Goal: Transaction & Acquisition: Purchase product/service

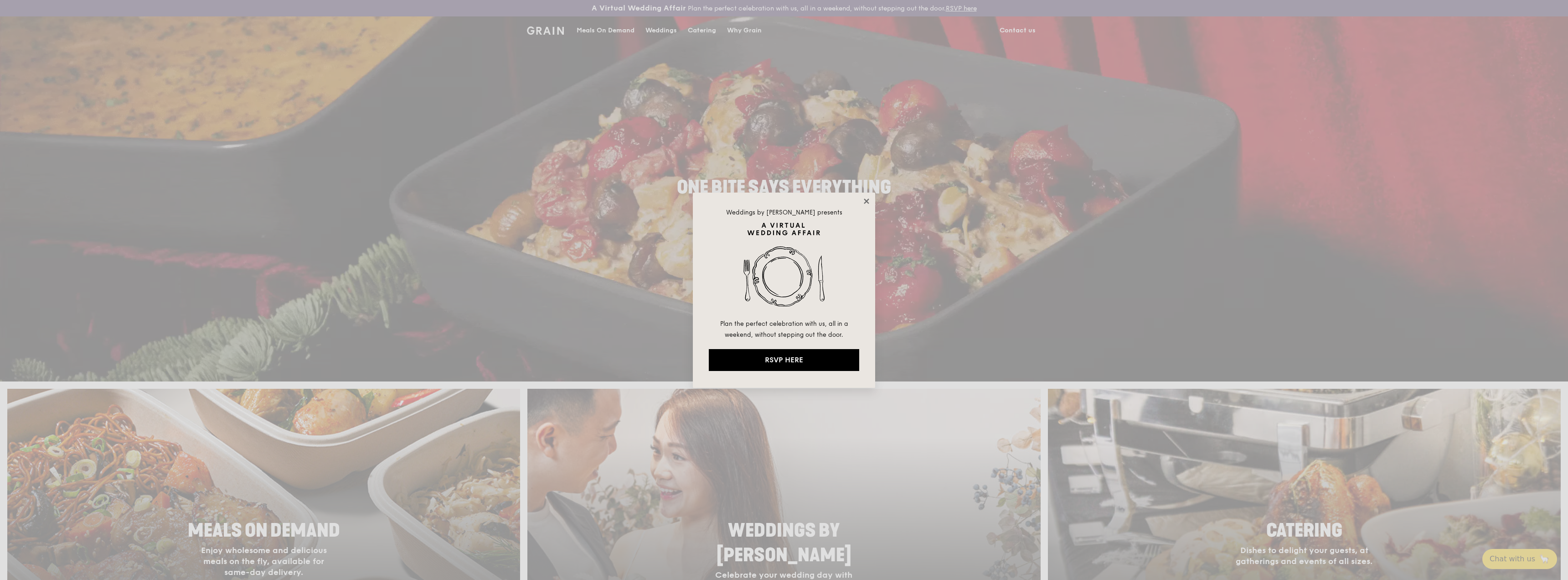
click at [870, 205] on icon at bounding box center [866, 201] width 8 height 8
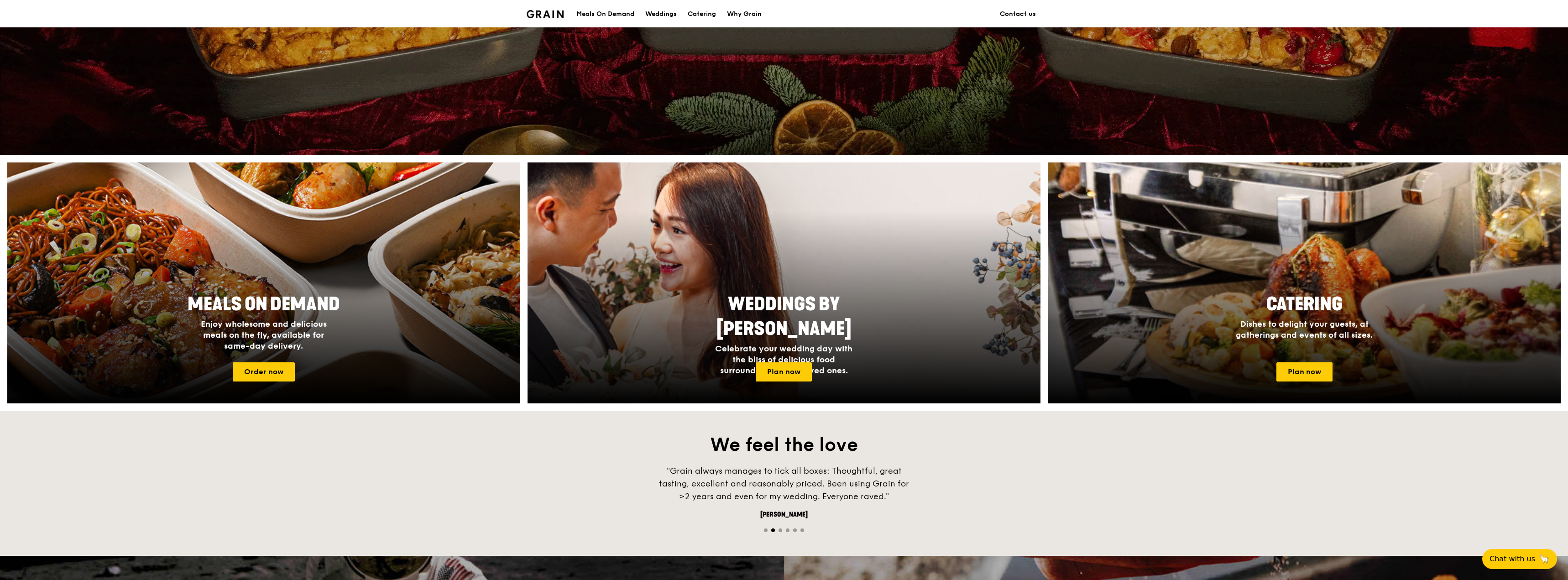
scroll to position [228, 0]
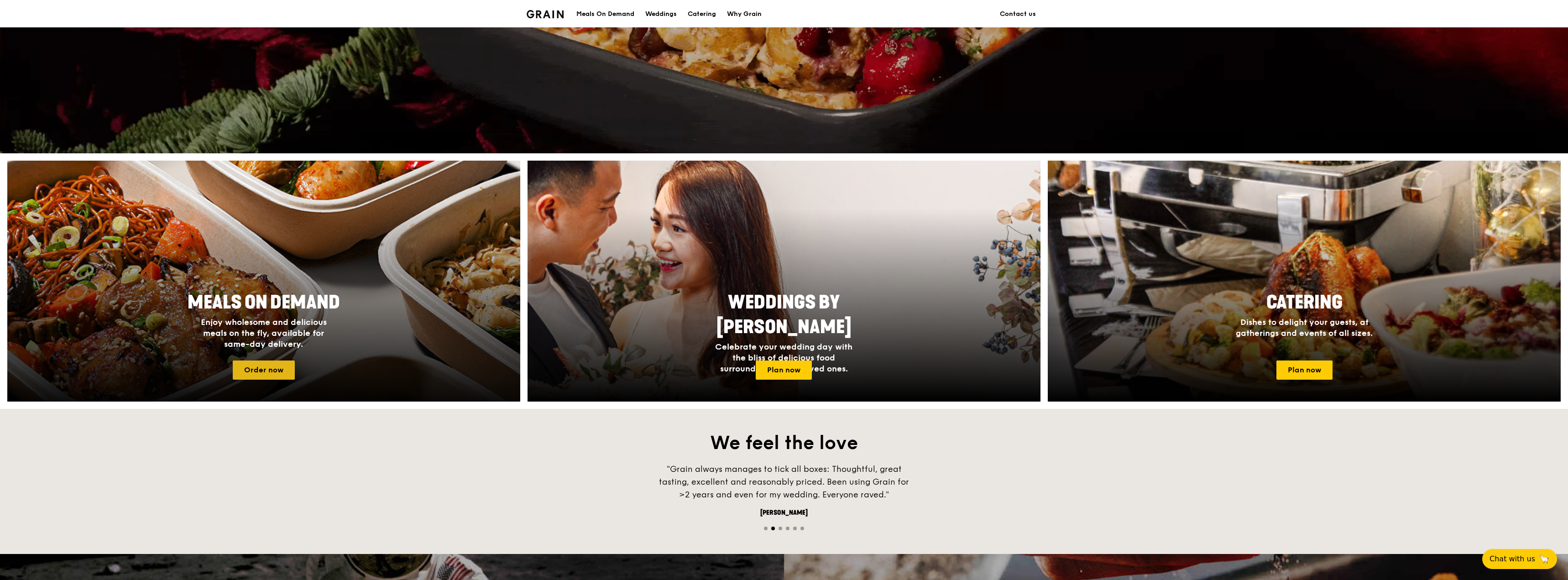
click at [264, 374] on link "Order now" at bounding box center [263, 370] width 62 height 20
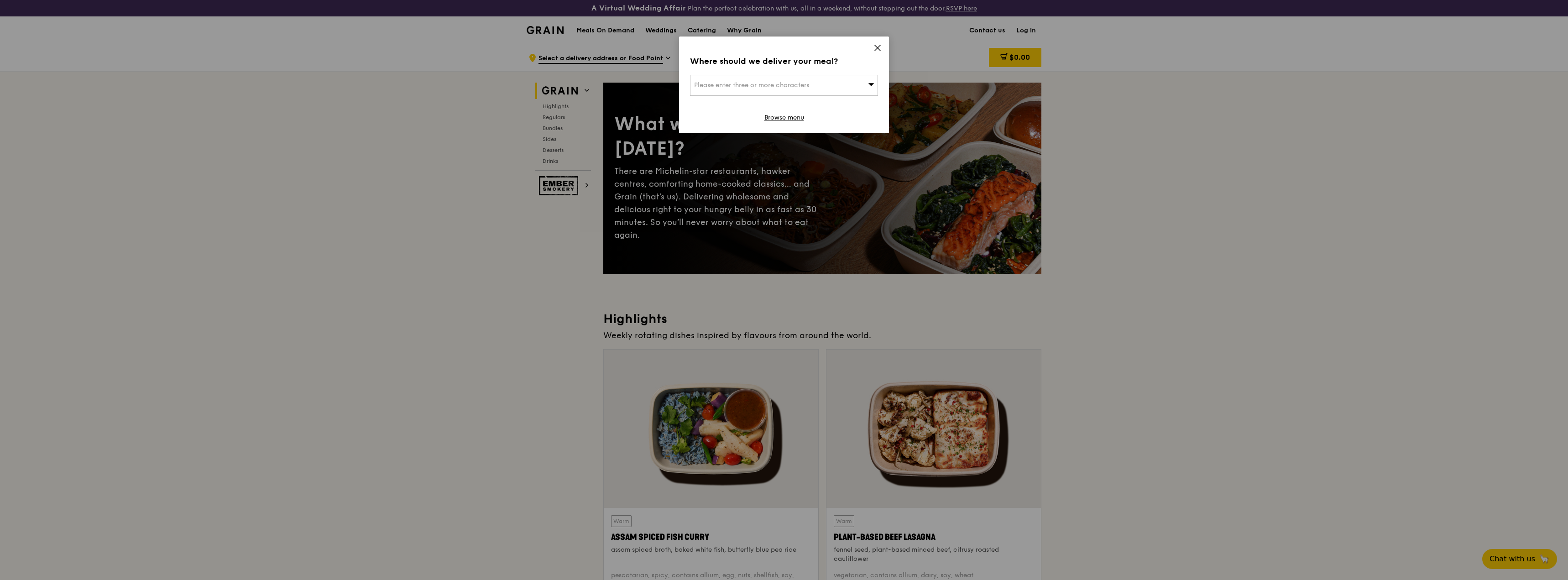
click at [873, 48] on icon at bounding box center [877, 48] width 8 height 8
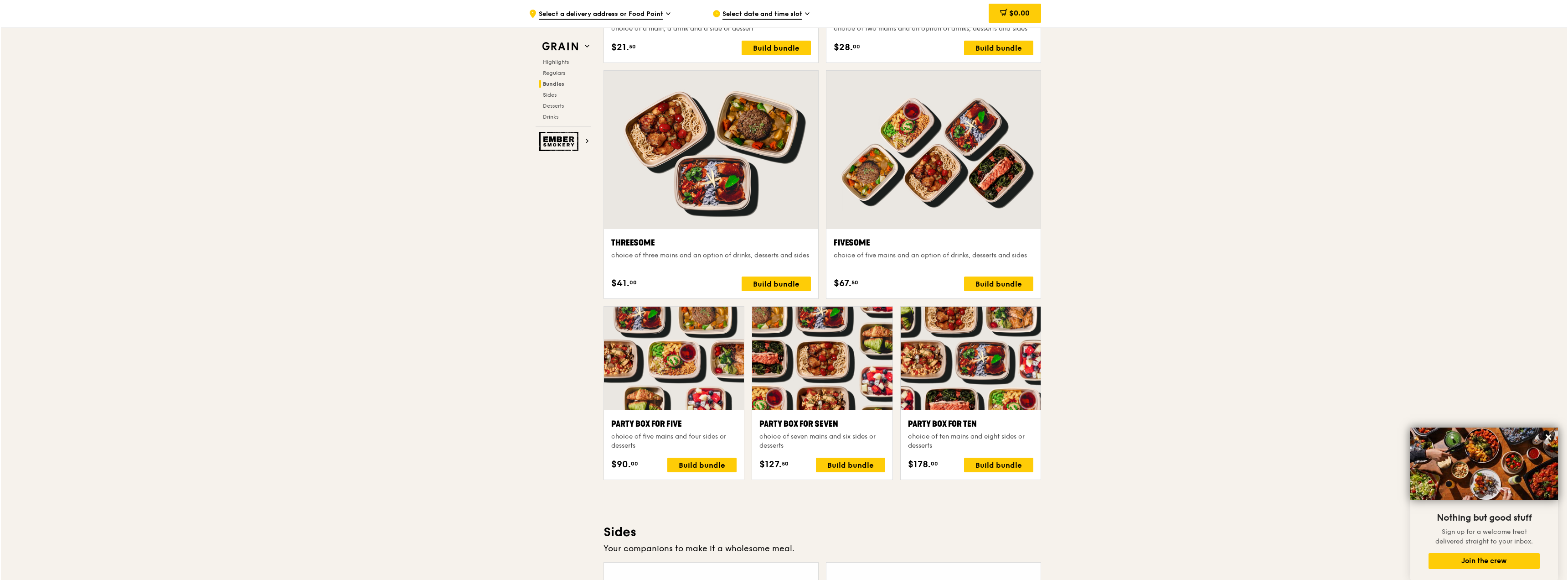
scroll to position [1597, 0]
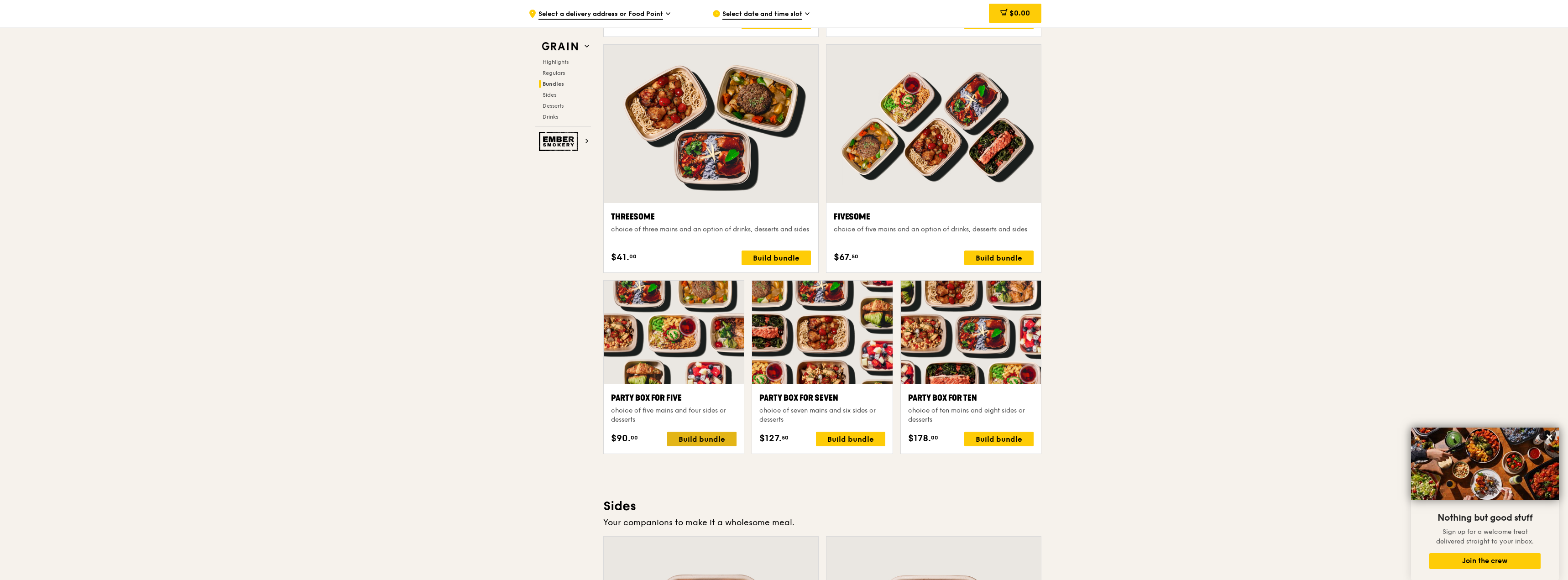
click at [709, 437] on div "Build bundle" at bounding box center [701, 439] width 69 height 15
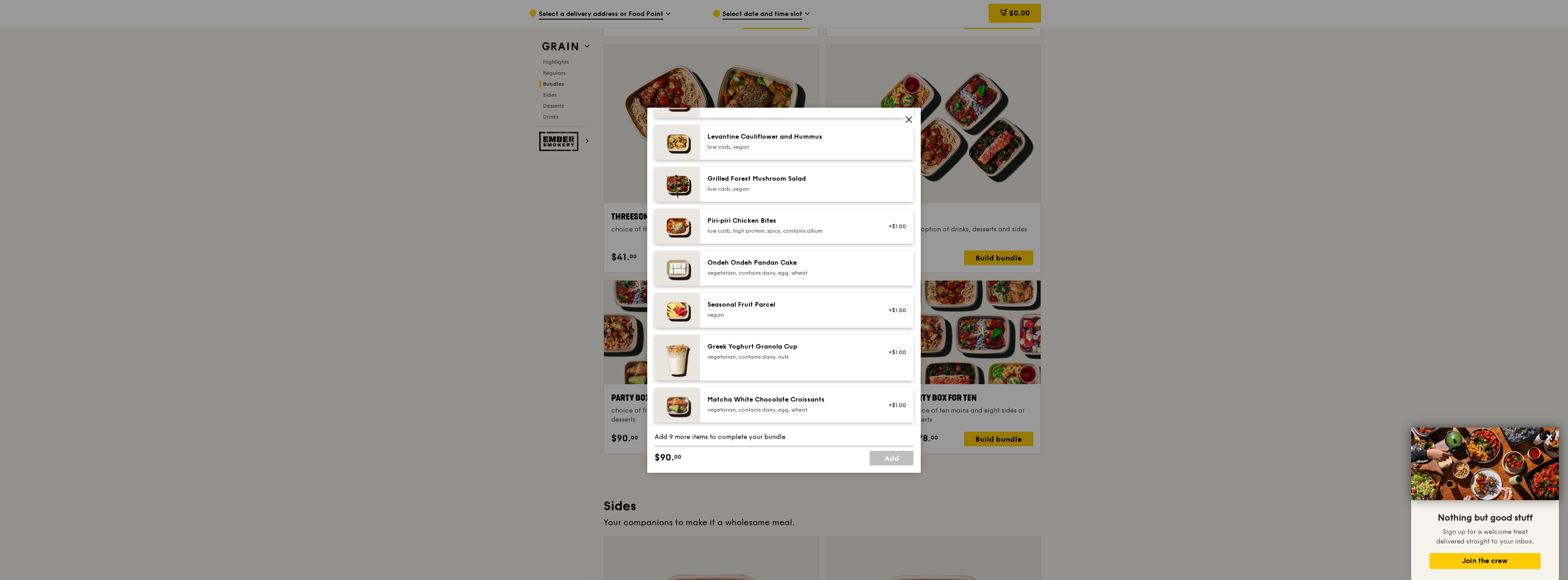
scroll to position [593, 0]
